Goal: Task Accomplishment & Management: Manage account settings

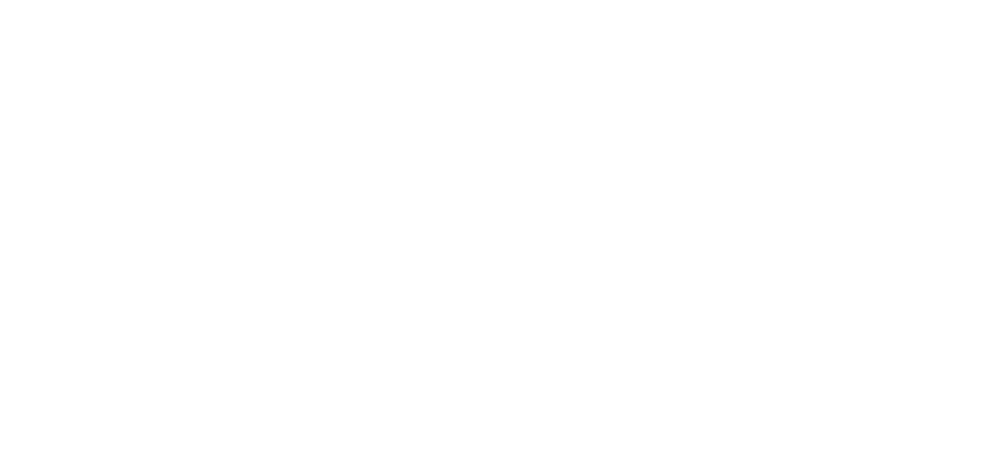
drag, startPoint x: 234, startPoint y: 82, endPoint x: 148, endPoint y: 19, distance: 107.1
click at [234, 0] on html at bounding box center [504, 0] width 1008 height 0
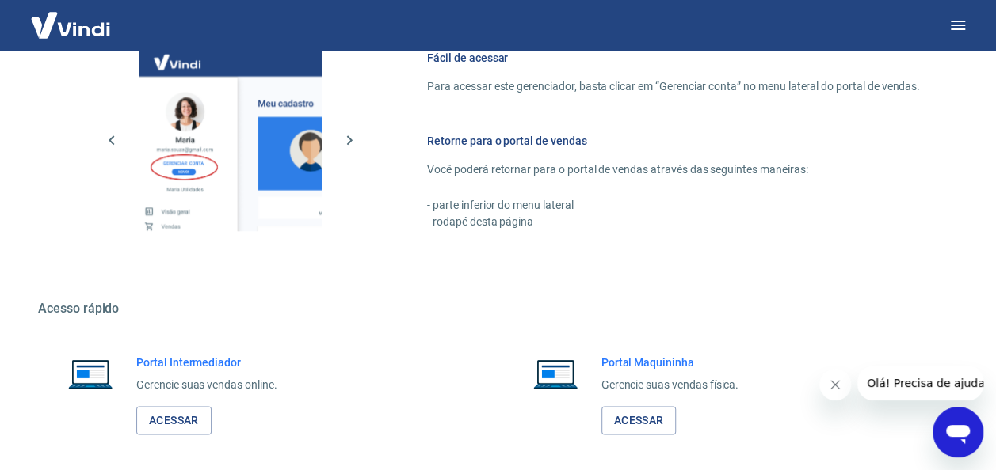
scroll to position [927, 0]
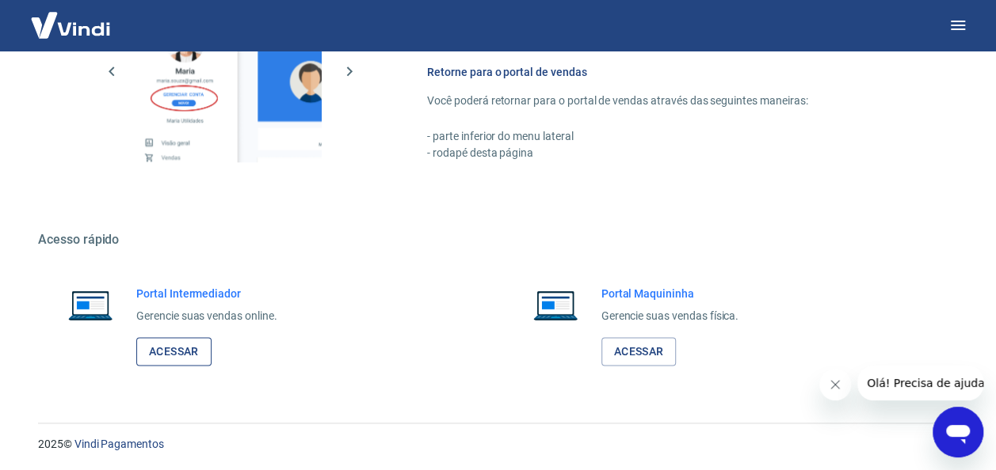
click at [184, 347] on link "Acessar" at bounding box center [173, 351] width 75 height 29
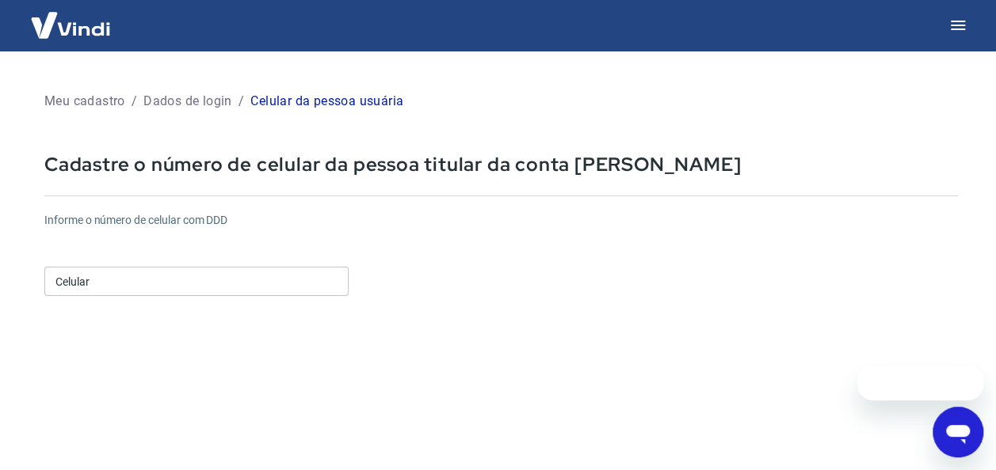
click at [73, 277] on input "Celular" at bounding box center [196, 281] width 304 height 29
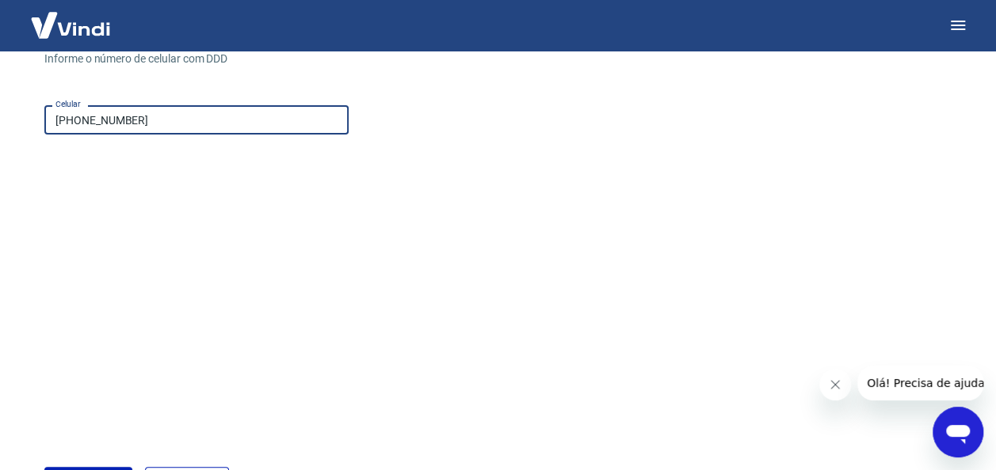
scroll to position [279, 0]
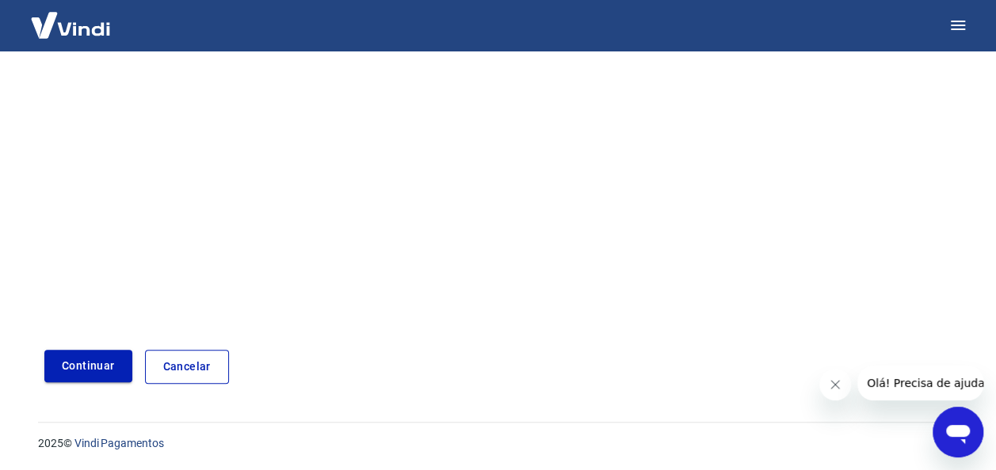
type input "(31) 99708-4184"
click at [97, 372] on button "Continuar" at bounding box center [88, 366] width 88 height 32
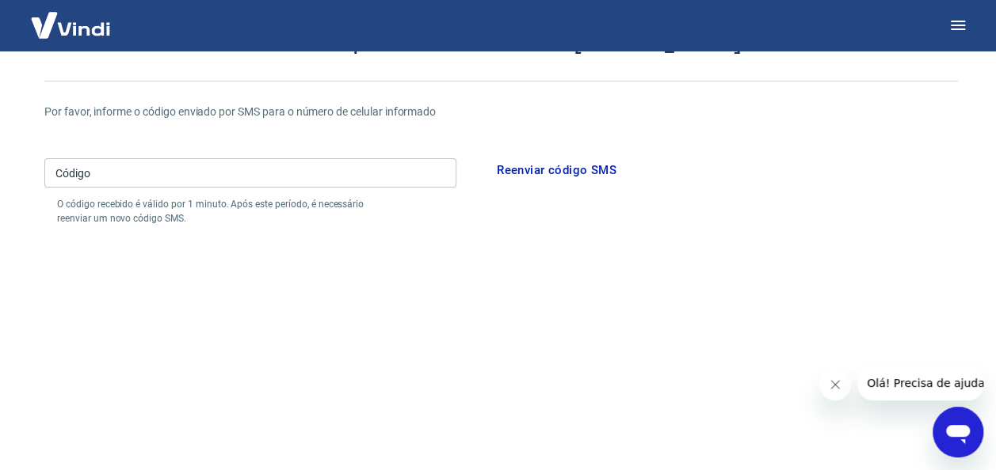
scroll to position [158, 0]
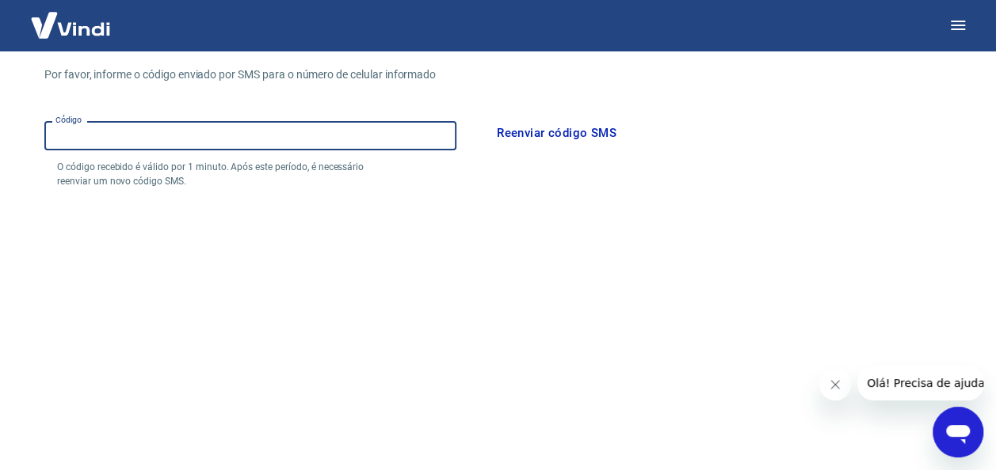
click at [165, 128] on input "Código" at bounding box center [250, 135] width 412 height 29
type input "529698"
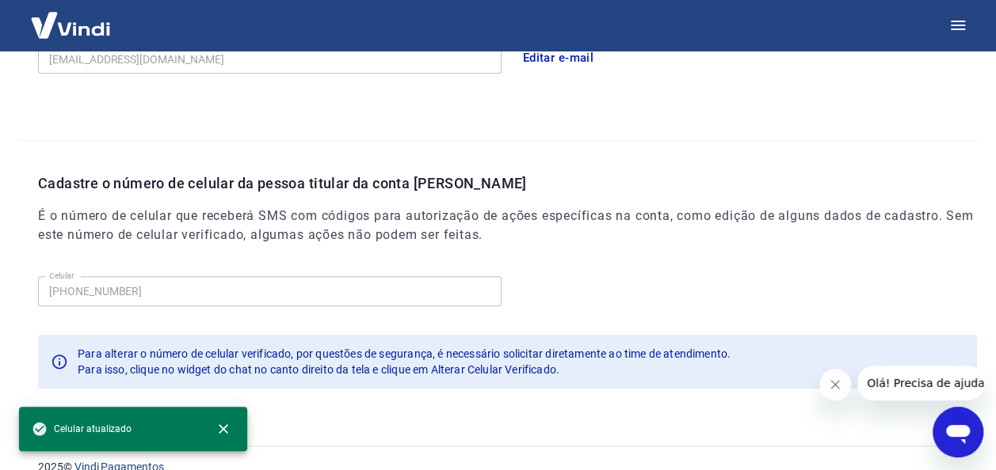
scroll to position [543, 0]
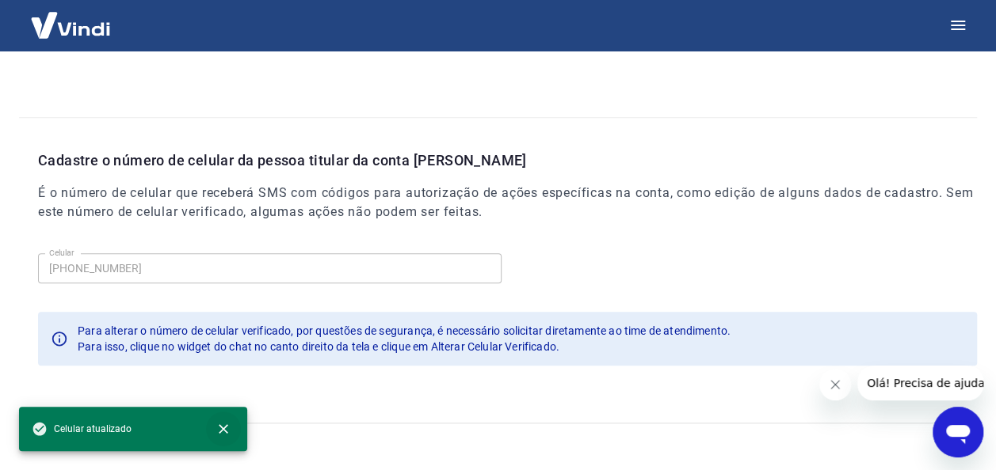
click at [226, 428] on icon "close" at bounding box center [223, 429] width 16 height 16
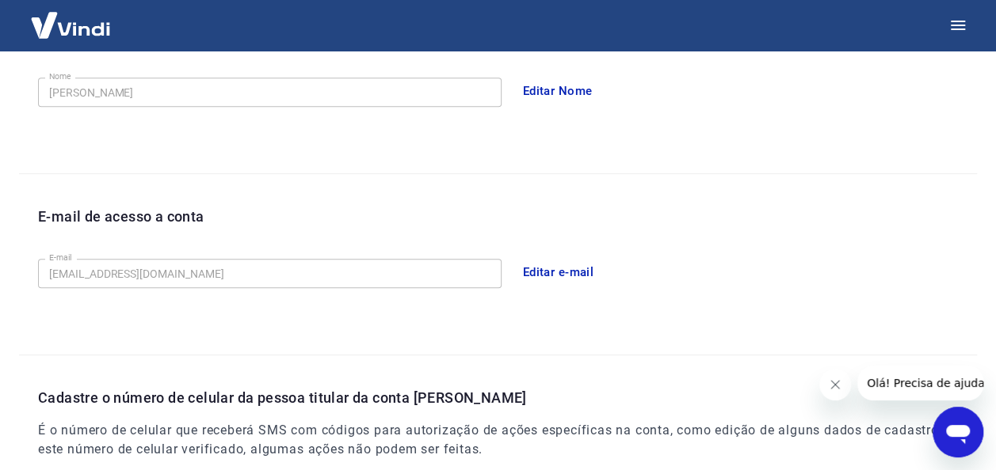
scroll to position [317, 0]
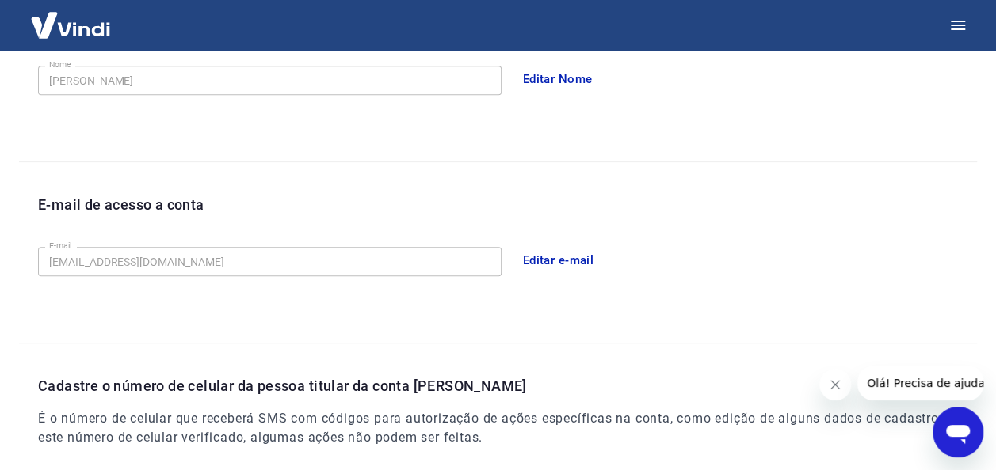
click at [964, 190] on div "E-mail de acesso a conta E-mail swimversiani@gmail.com E-mail Editar e-mail" at bounding box center [498, 252] width 958 height 181
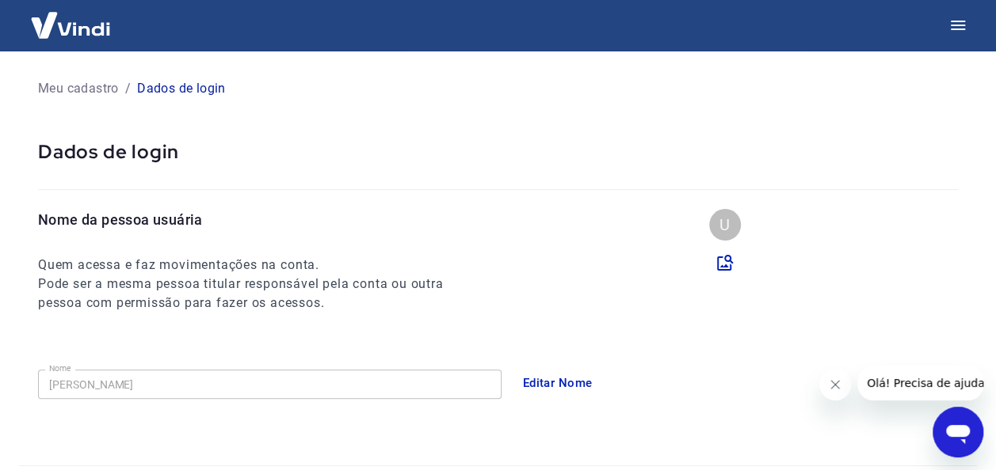
scroll to position [0, 0]
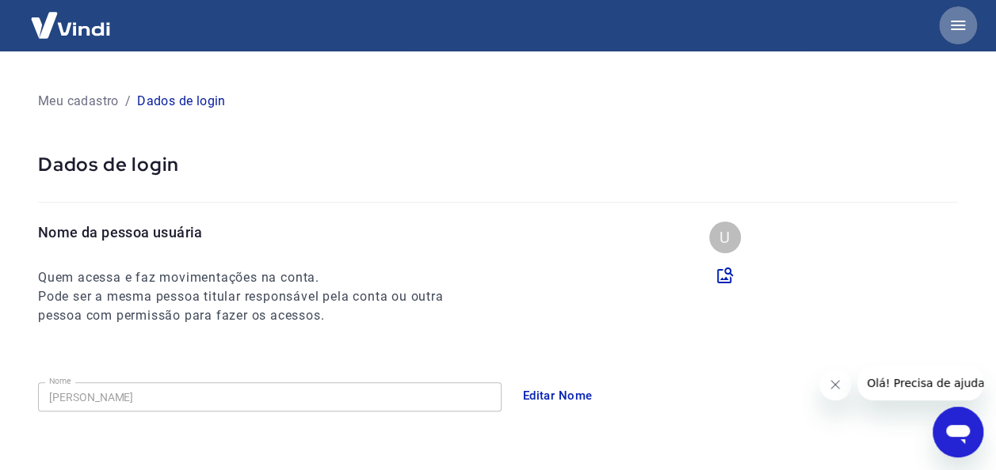
click at [954, 31] on icon "button" at bounding box center [957, 25] width 19 height 19
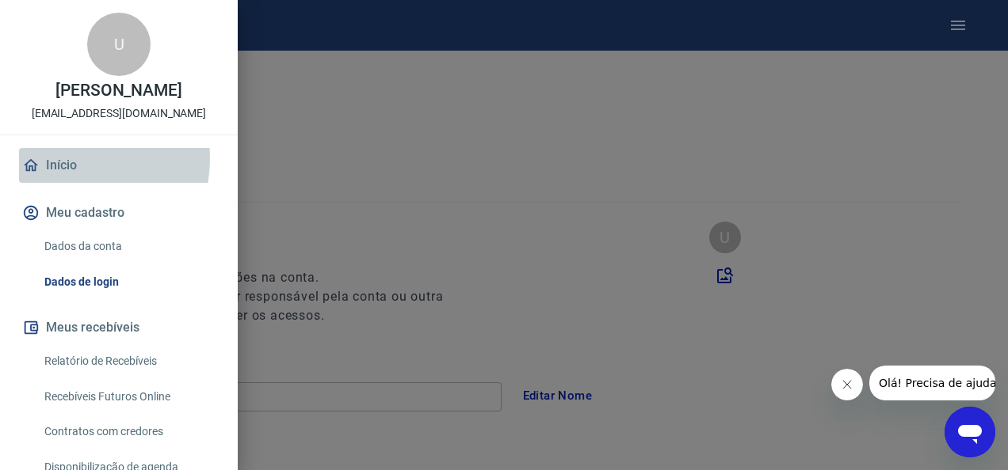
click at [63, 158] on link "Início" at bounding box center [119, 165] width 200 height 35
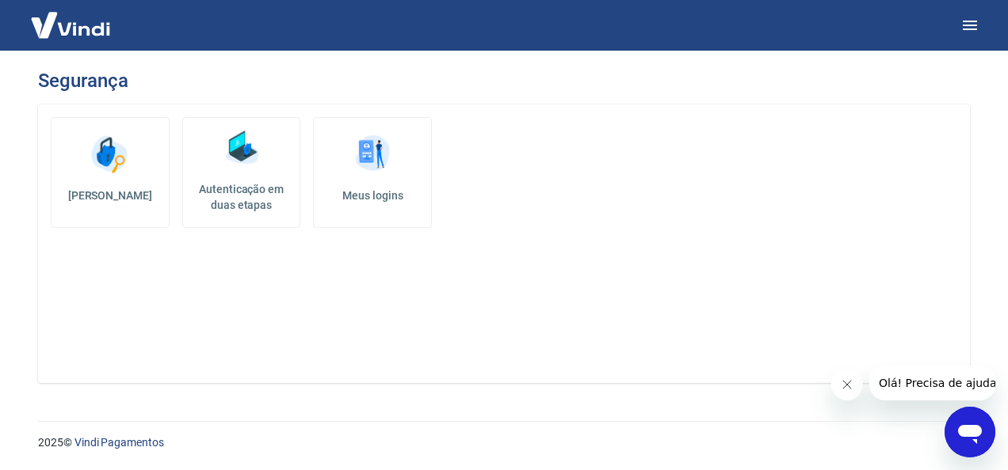
click at [136, 152] on link "Alterar senha" at bounding box center [110, 172] width 119 height 111
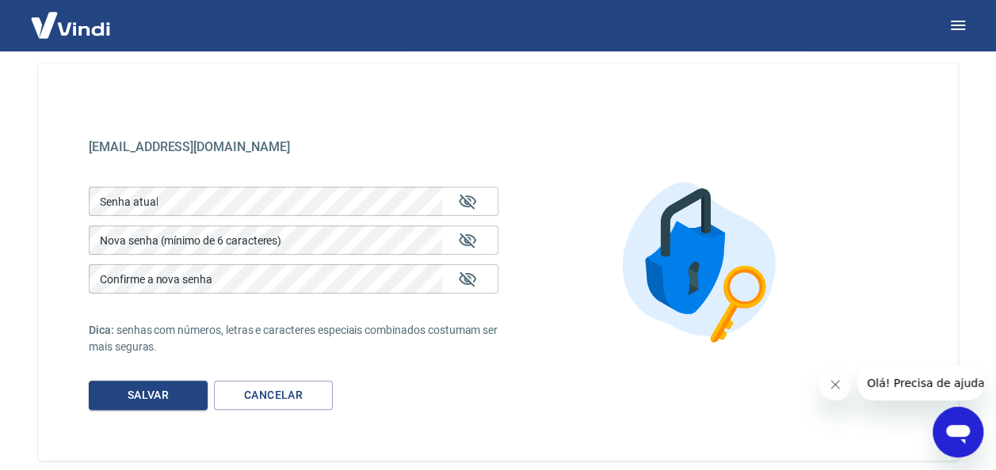
scroll to position [118, 0]
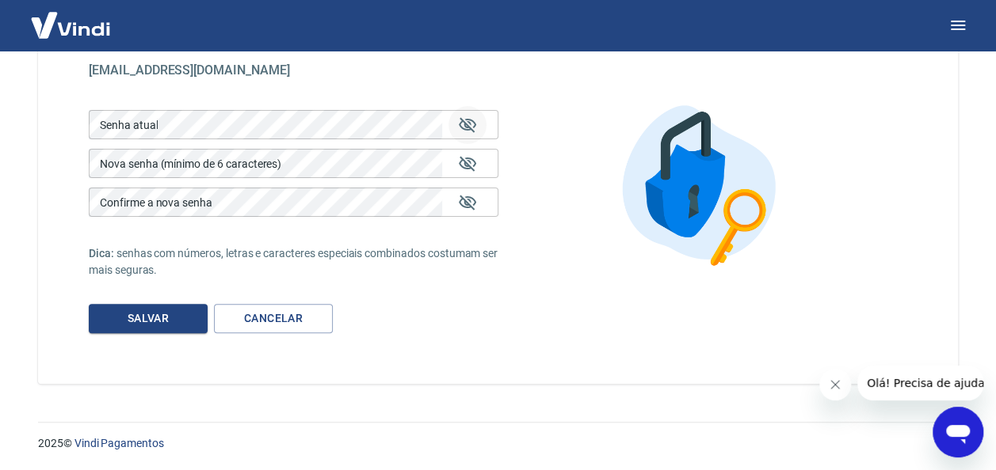
click at [467, 122] on icon "Mostrar/esconder senha" at bounding box center [467, 125] width 19 height 19
click at [472, 125] on icon "Mostrar/esconder senha" at bounding box center [467, 125] width 19 height 19
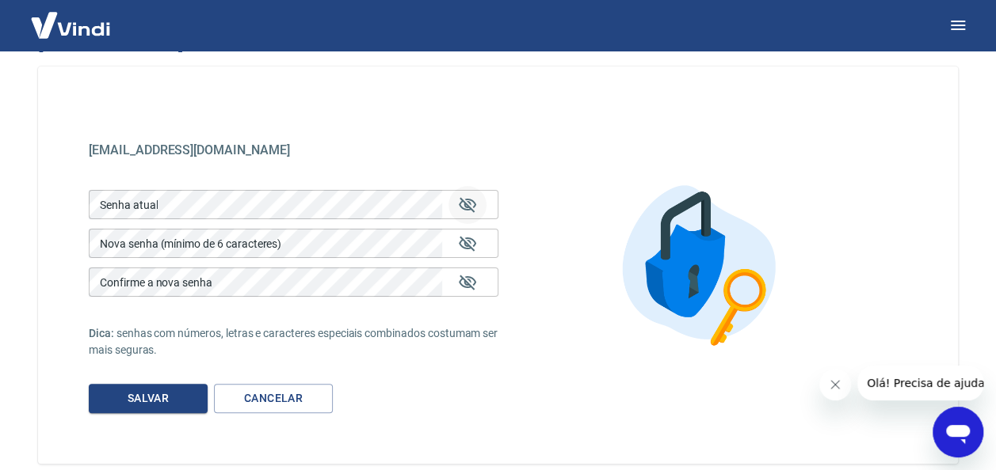
scroll to position [0, 0]
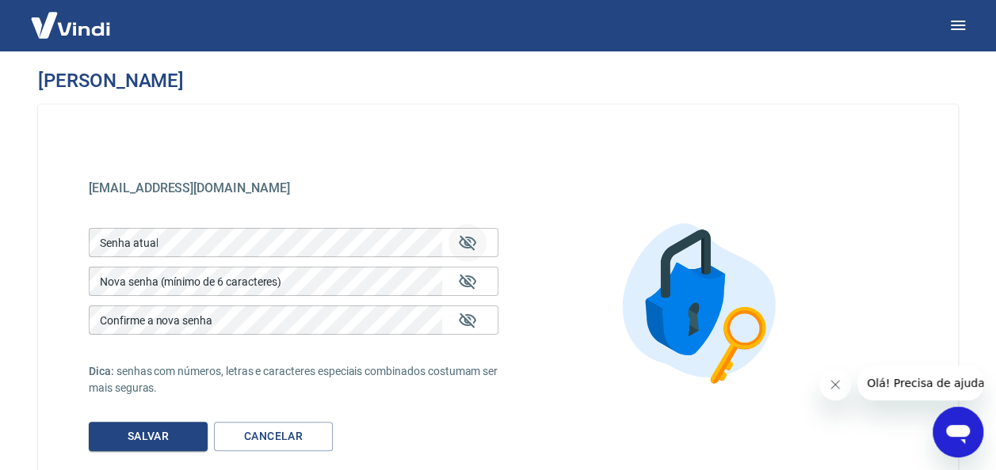
drag, startPoint x: 948, startPoint y: 426, endPoint x: 1881, endPoint y: 836, distance: 1019.3
click at [948, 426] on icon "Abrir janela de mensagens" at bounding box center [957, 432] width 29 height 29
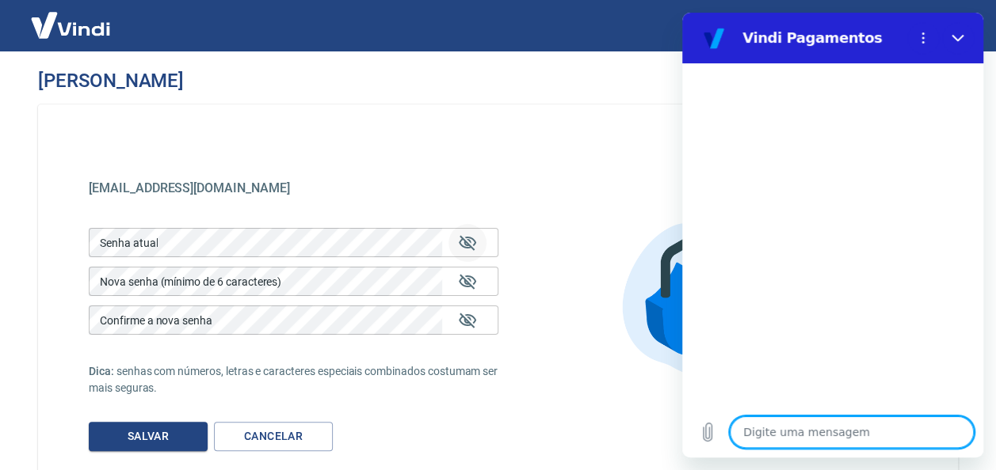
click at [921, 44] on button "Menu de opções" at bounding box center [923, 38] width 32 height 32
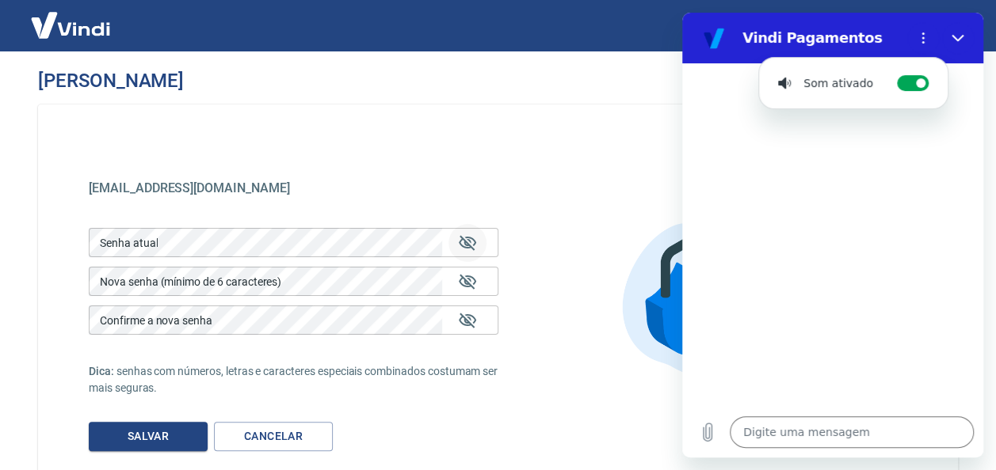
click at [969, 97] on div at bounding box center [832, 235] width 301 height 344
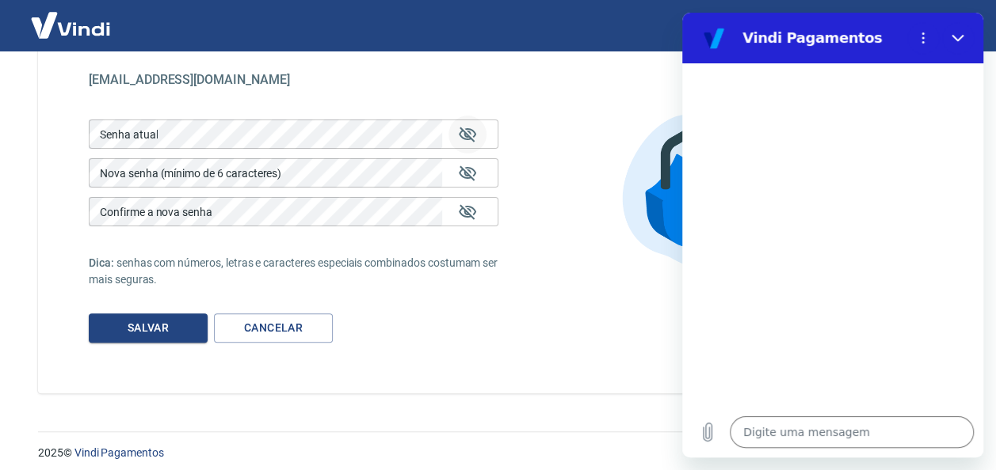
scroll to position [118, 0]
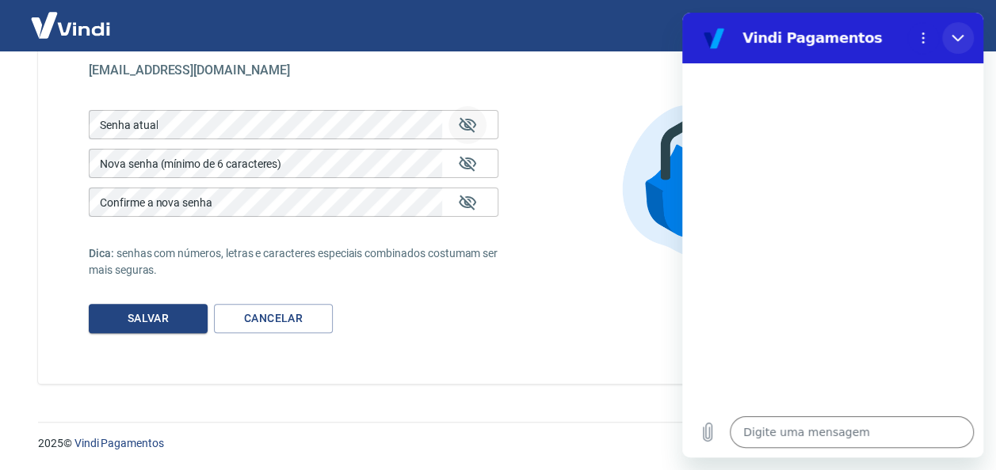
click at [968, 32] on button "Fechar" at bounding box center [958, 38] width 32 height 32
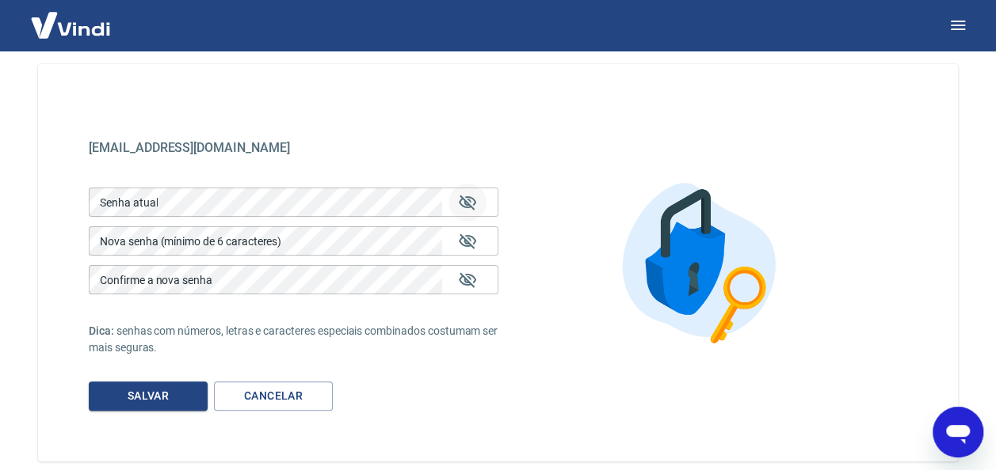
scroll to position [0, 0]
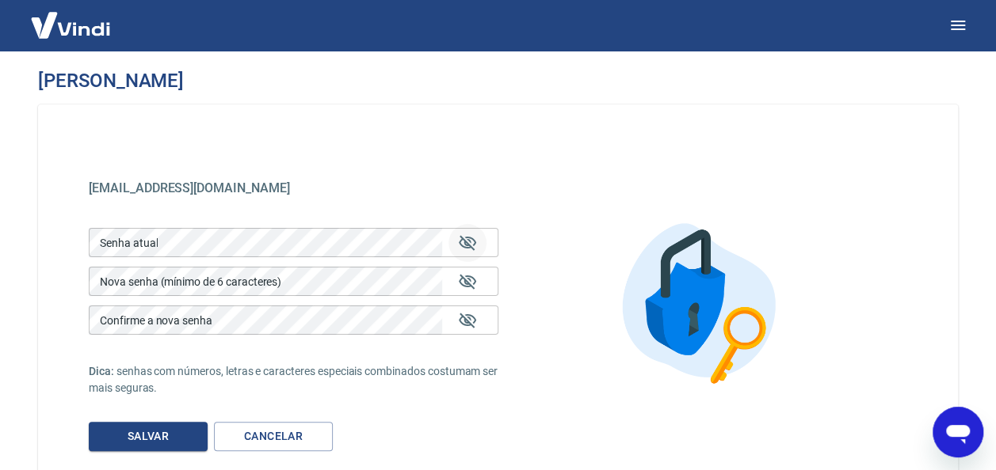
type textarea "x"
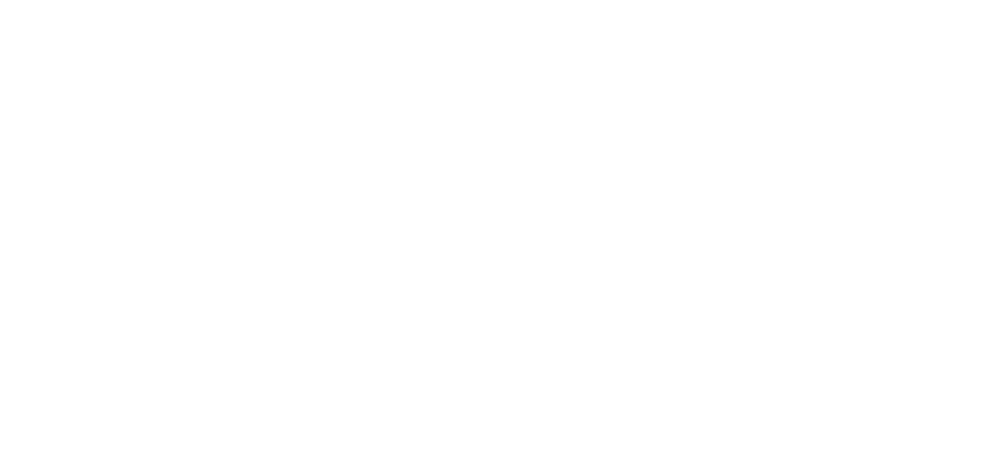
click at [971, 0] on html at bounding box center [504, 0] width 1008 height 0
drag, startPoint x: 970, startPoint y: 0, endPoint x: 497, endPoint y: 315, distance: 568.3
click at [493, 0] on html at bounding box center [504, 0] width 1008 height 0
click at [1006, 0] on html at bounding box center [504, 0] width 1008 height 0
